Goal: Navigation & Orientation: Find specific page/section

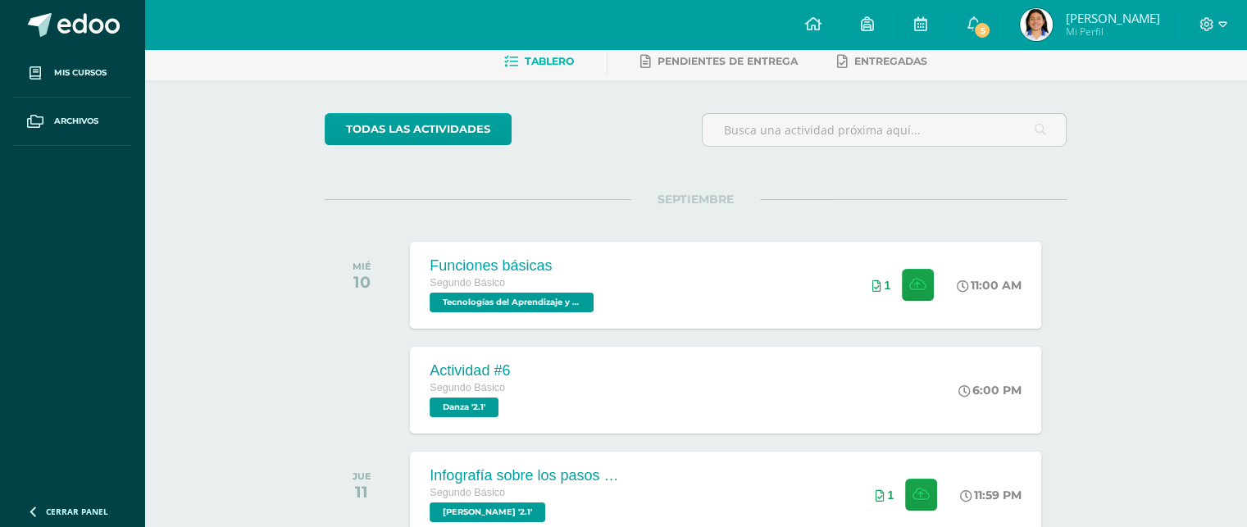
scroll to position [80, 0]
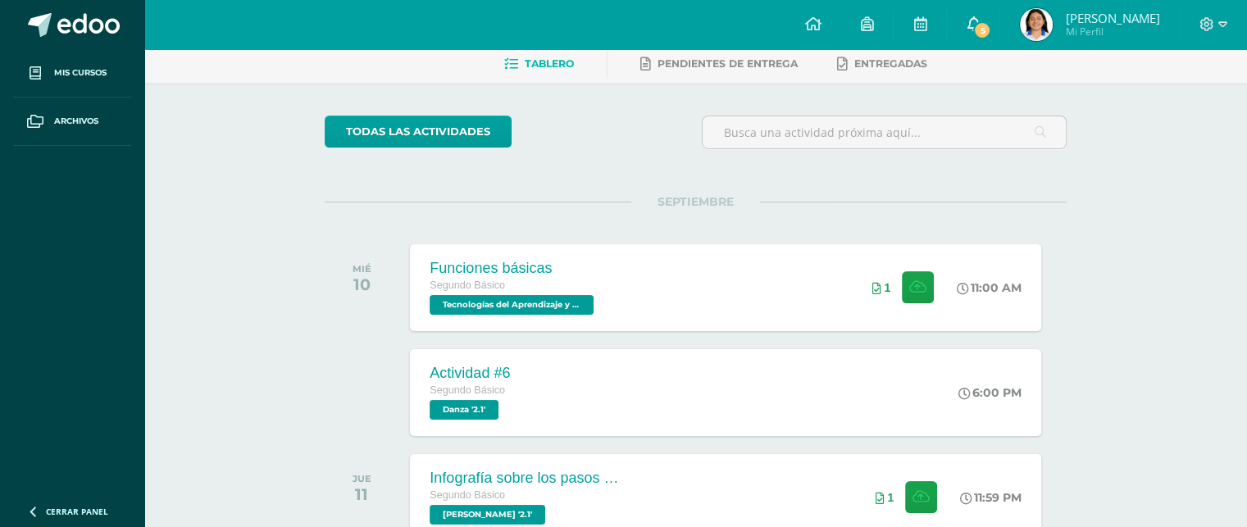
click at [991, 25] on span "5" at bounding box center [982, 30] width 18 height 18
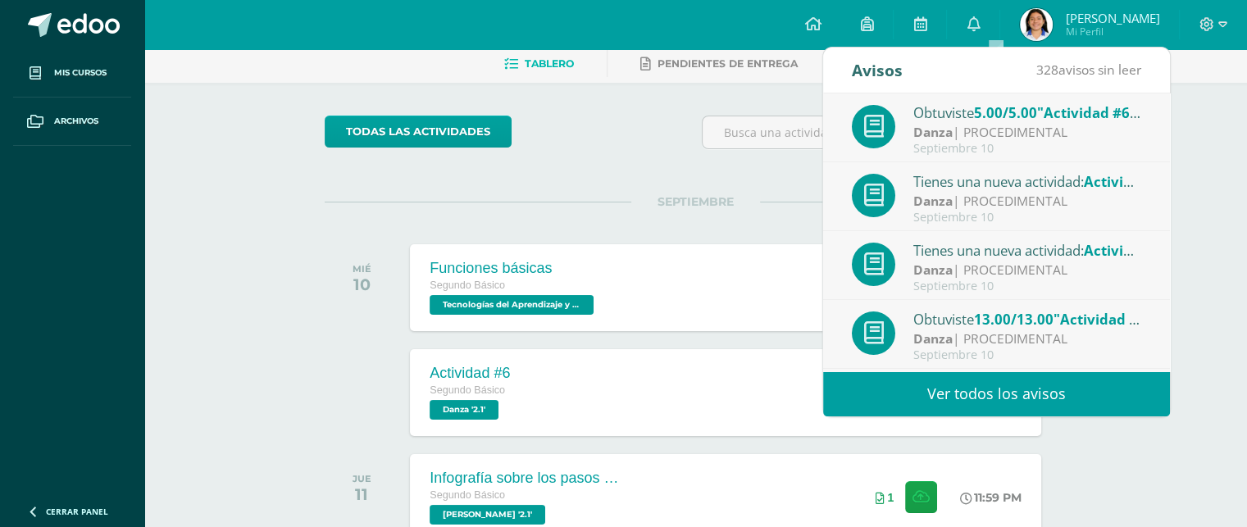
click at [1004, 199] on div "Danza | PROCEDIMENTAL" at bounding box center [1027, 201] width 228 height 19
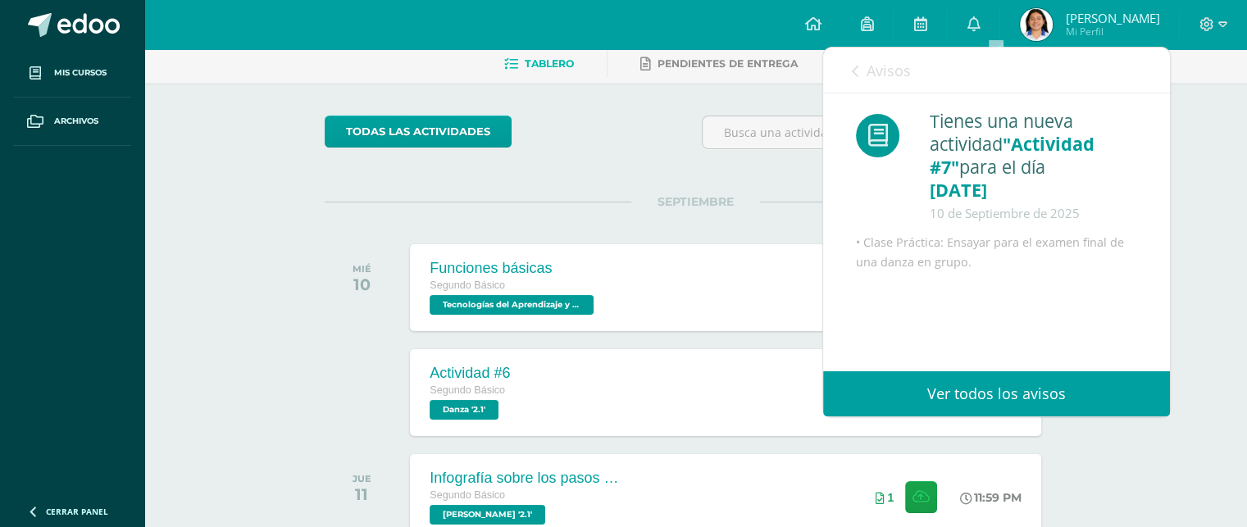
click at [842, 70] on div "Avisos 327 avisos sin leer Avisos" at bounding box center [996, 71] width 347 height 46
click at [853, 71] on icon at bounding box center [855, 71] width 7 height 13
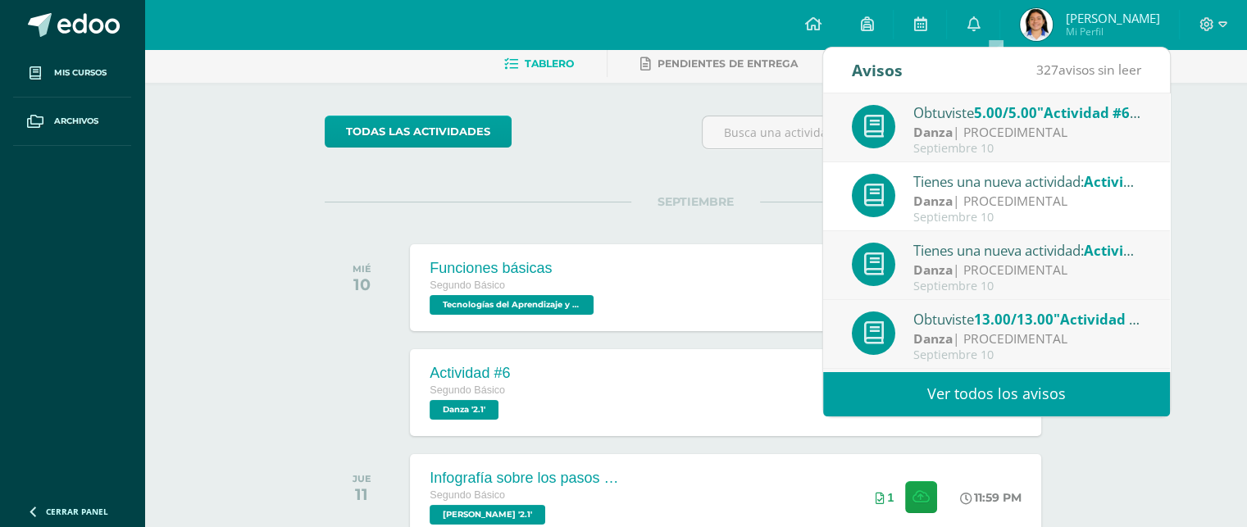
scroll to position [0, 0]
click at [727, 203] on span "SEPTIEMBRE" at bounding box center [695, 201] width 129 height 15
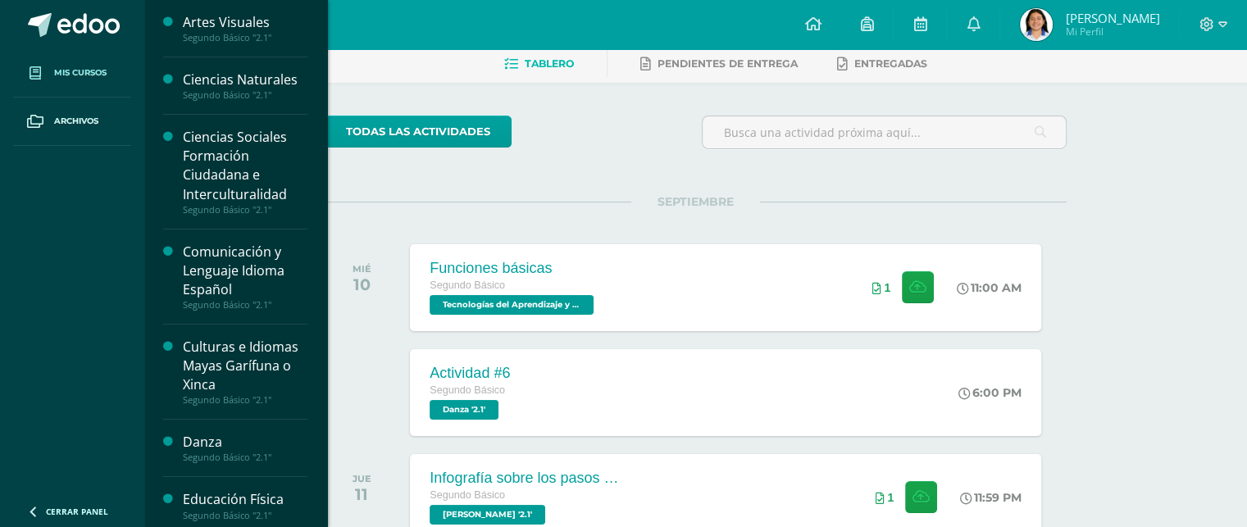
click at [64, 68] on span "Mis cursos" at bounding box center [80, 72] width 52 height 13
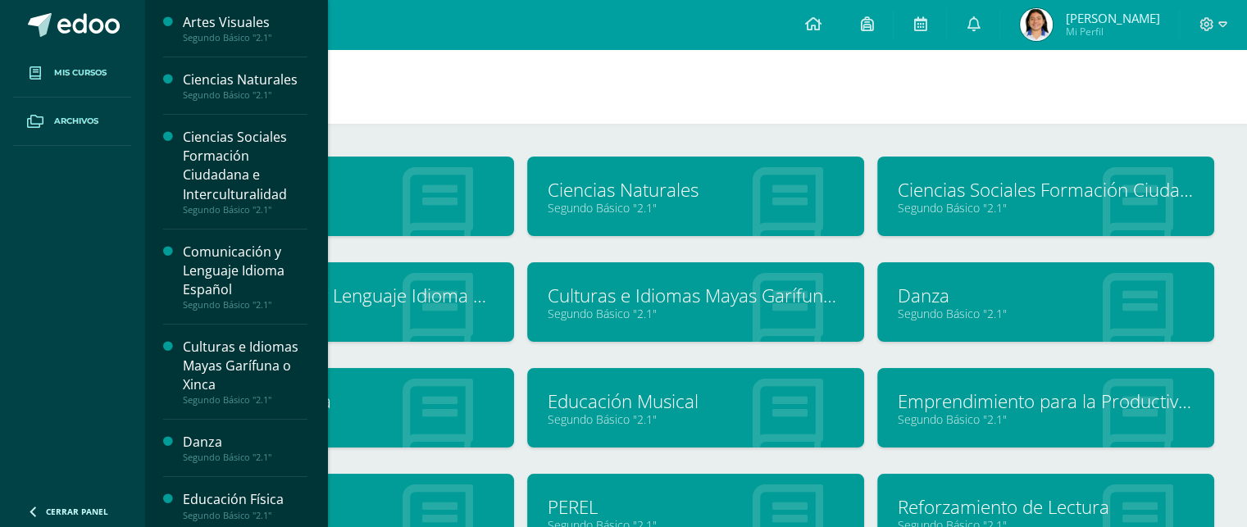
click at [73, 116] on span "Archivos" at bounding box center [76, 121] width 44 height 13
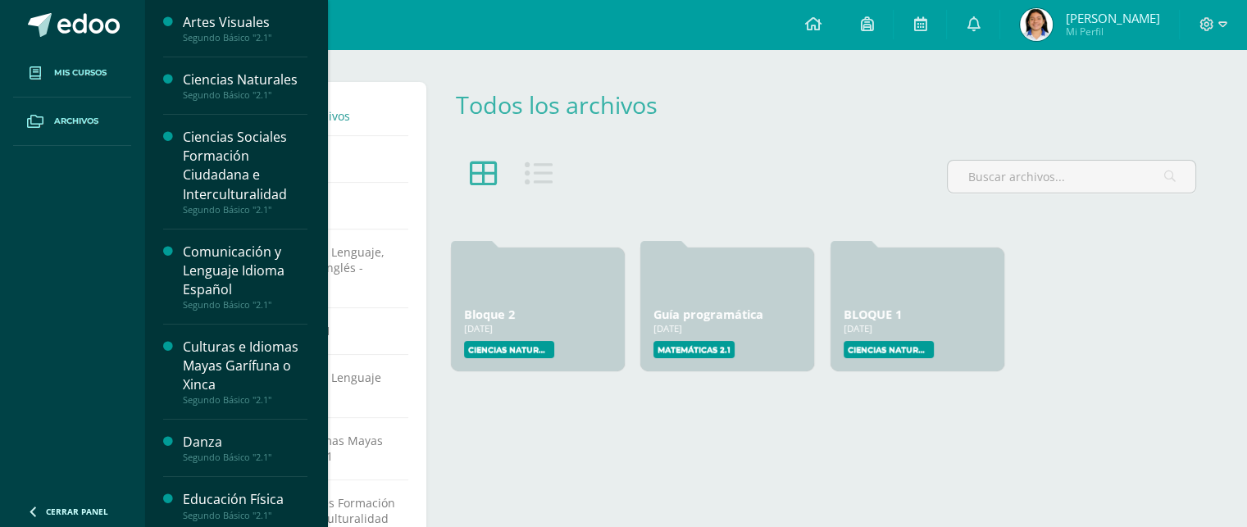
click at [84, 68] on span "Mis cursos" at bounding box center [80, 72] width 52 height 13
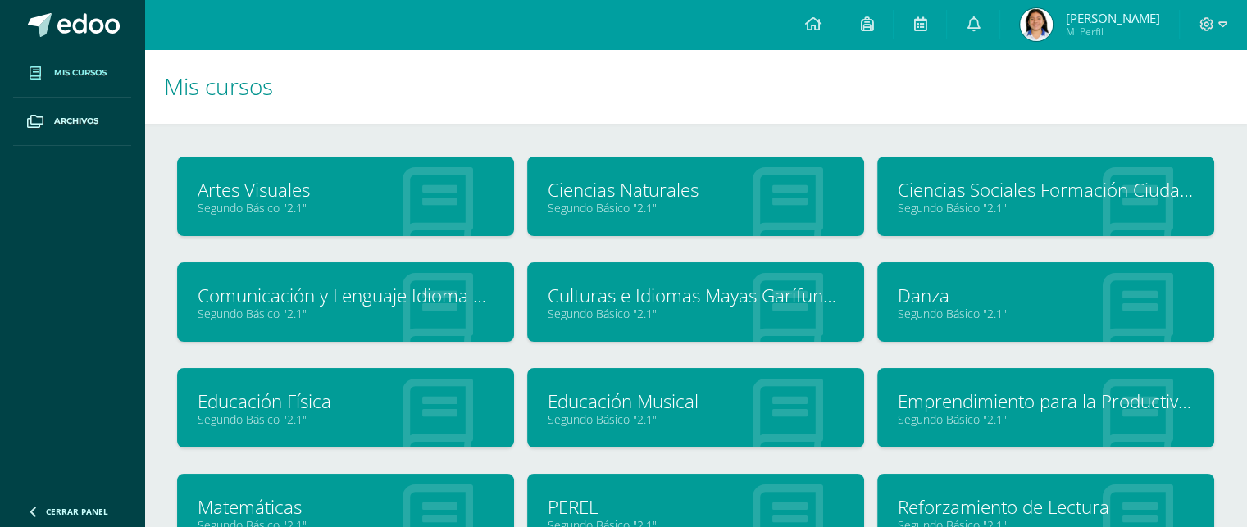
click at [632, 189] on link "Ciencias Naturales" at bounding box center [696, 189] width 296 height 25
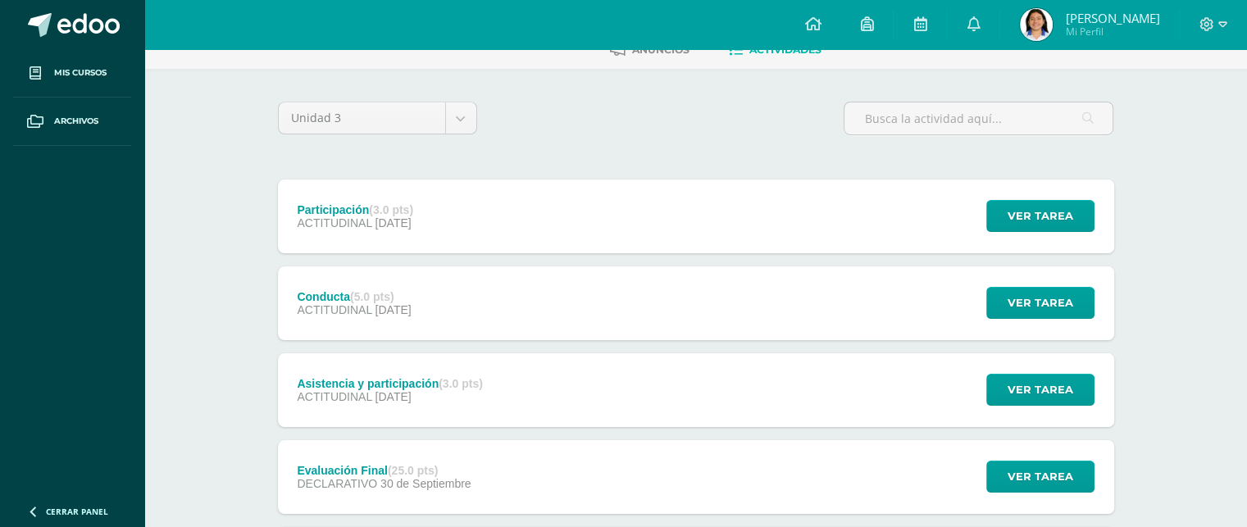
scroll to position [105, 0]
